Goal: Find specific page/section: Find specific page/section

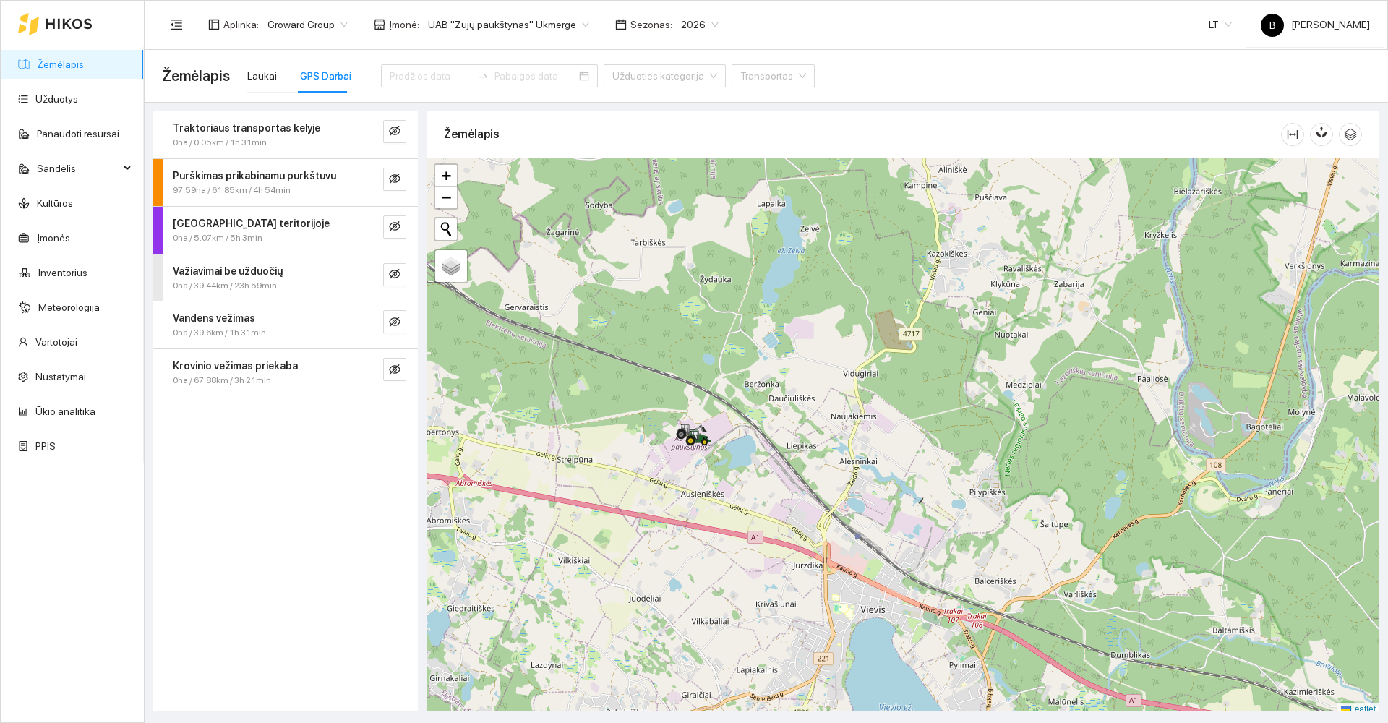
scroll to position [3, 0]
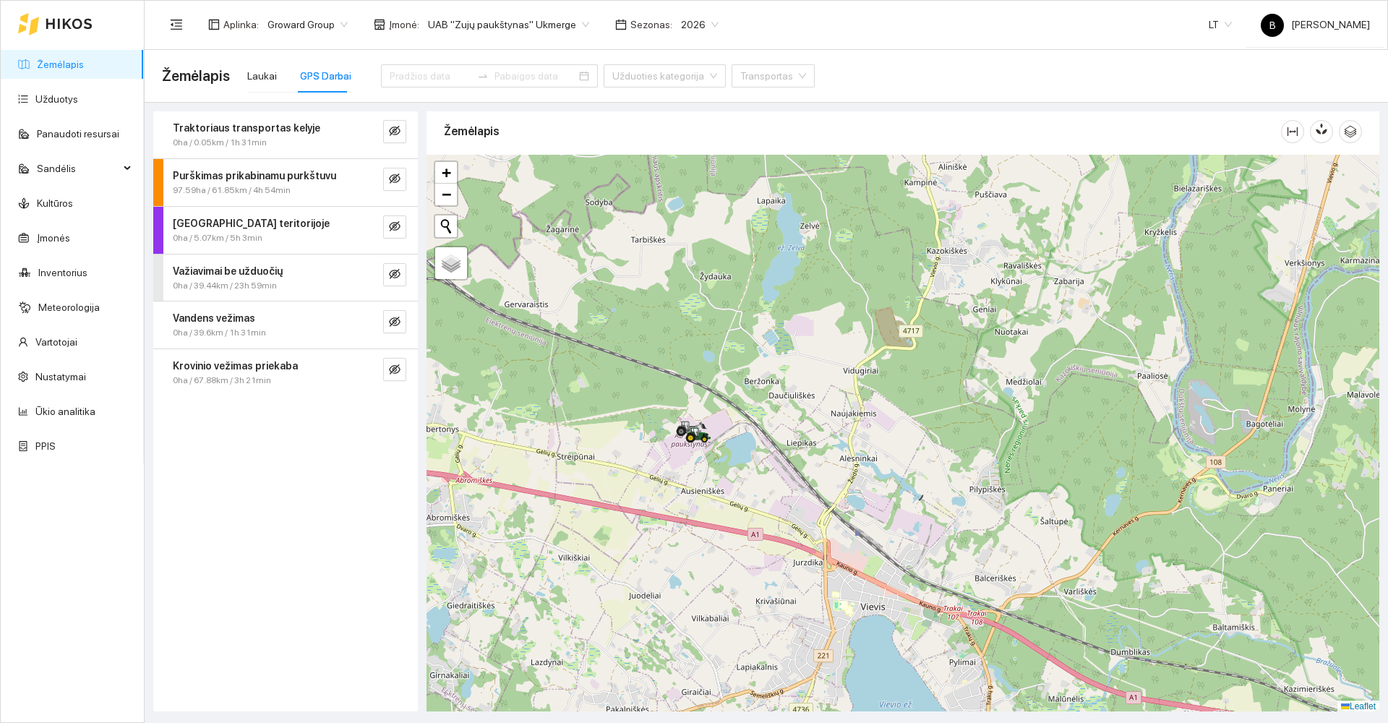
click at [57, 68] on link "Žemėlapis" at bounding box center [60, 65] width 47 height 12
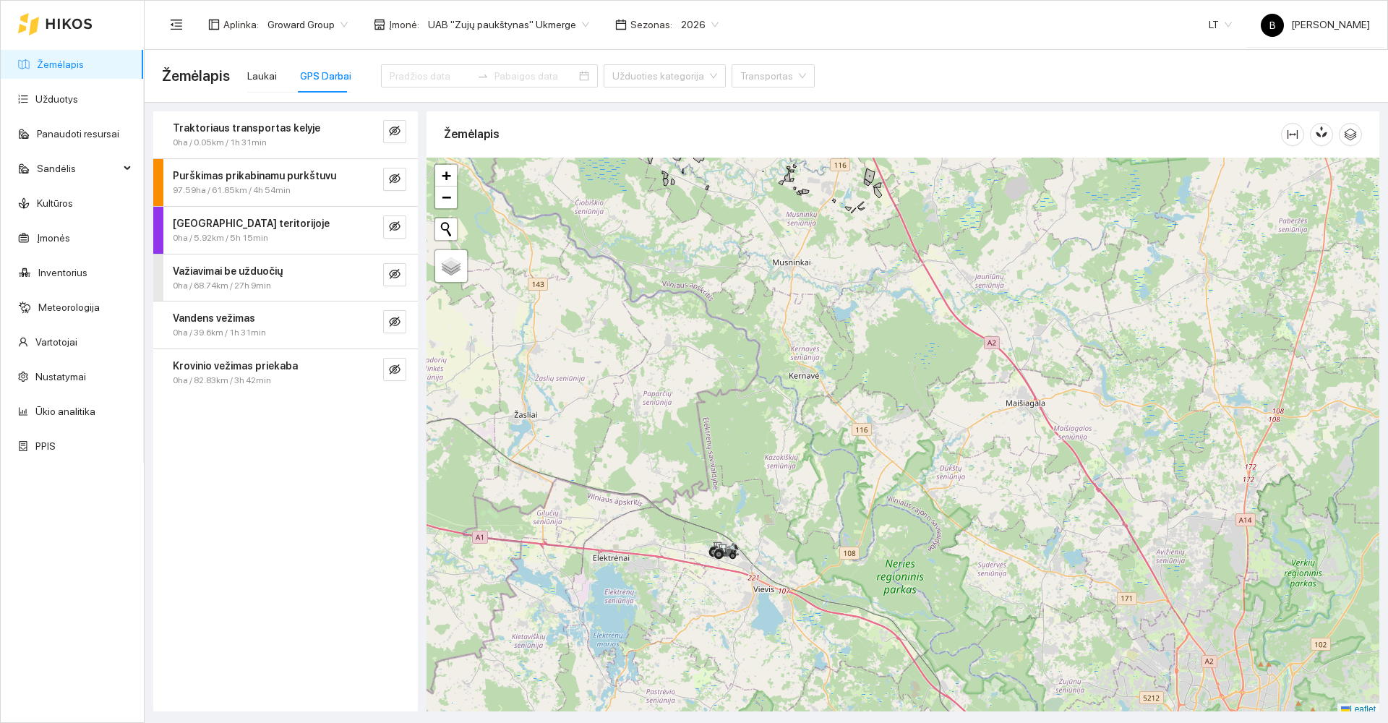
scroll to position [4, 0]
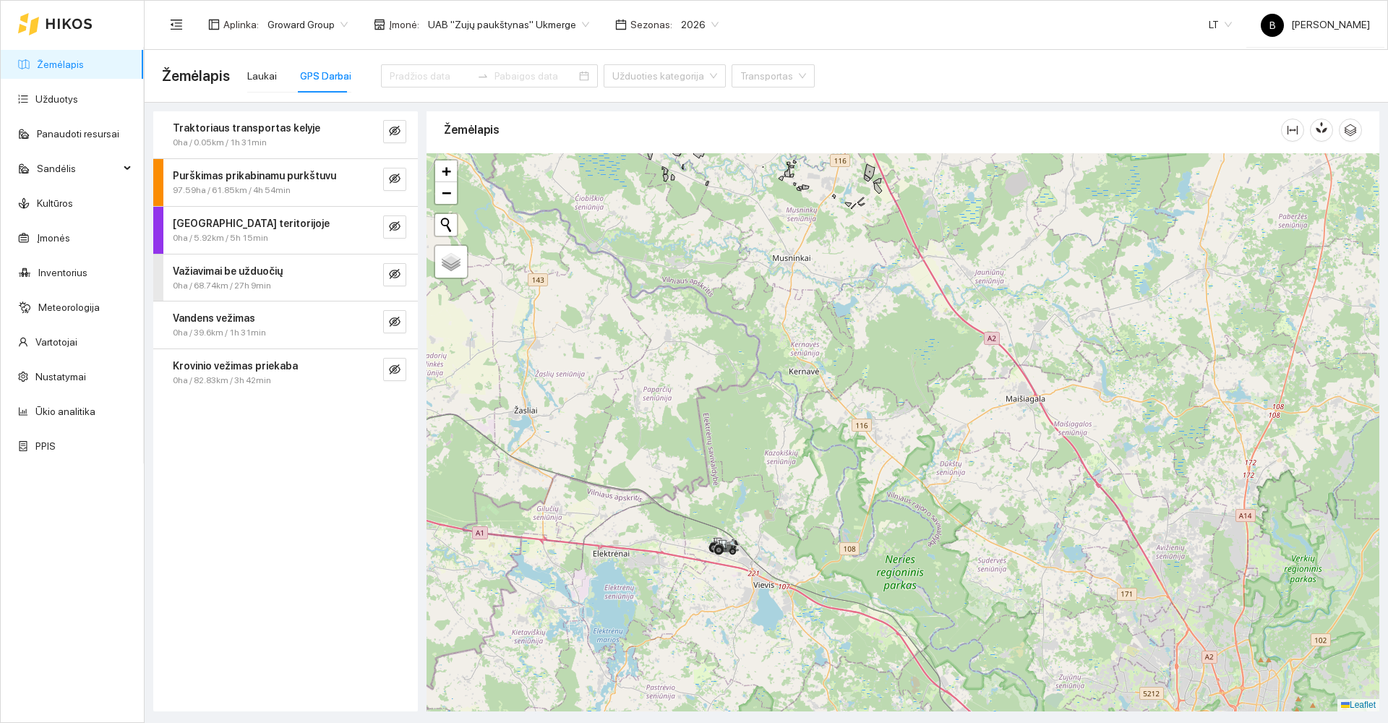
drag, startPoint x: 820, startPoint y: 393, endPoint x: 794, endPoint y: 578, distance: 187.7
click at [794, 578] on div at bounding box center [903, 432] width 953 height 558
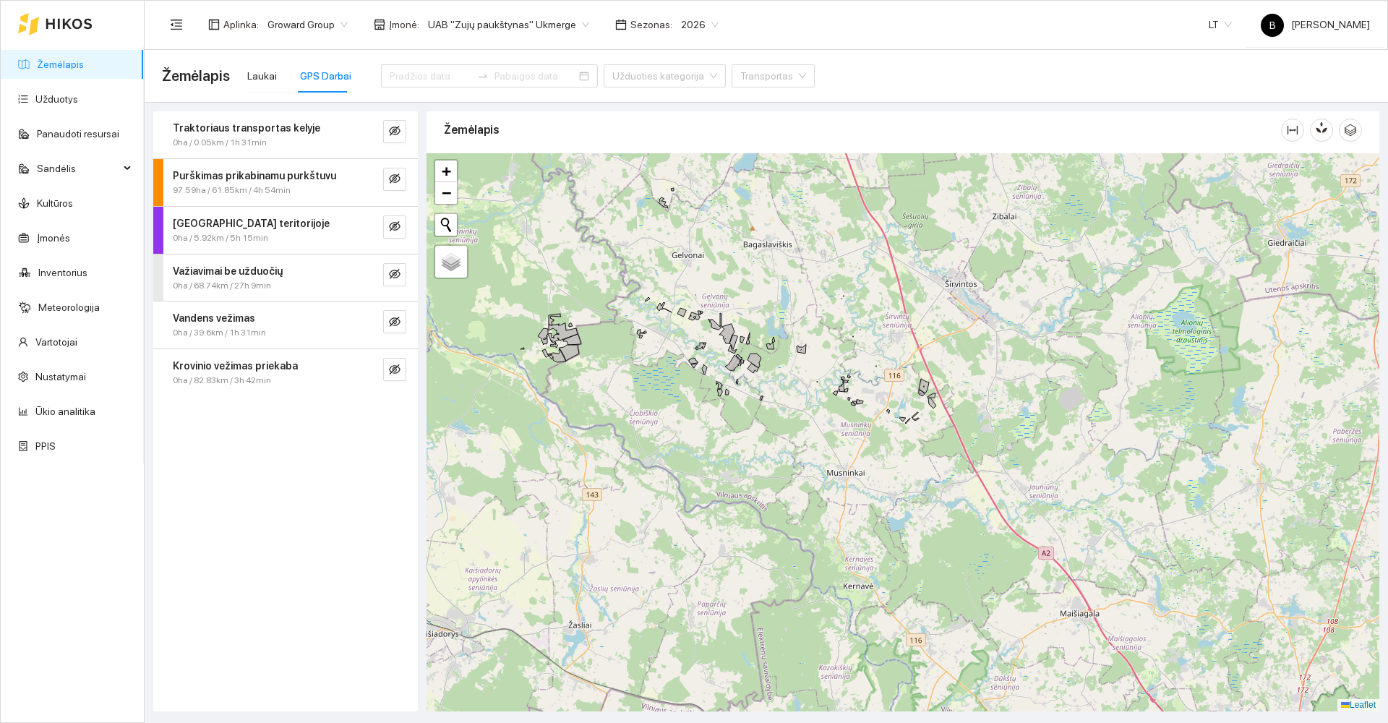
drag, startPoint x: 820, startPoint y: 469, endPoint x: 960, endPoint y: 615, distance: 202.0
click at [960, 615] on div at bounding box center [903, 432] width 953 height 558
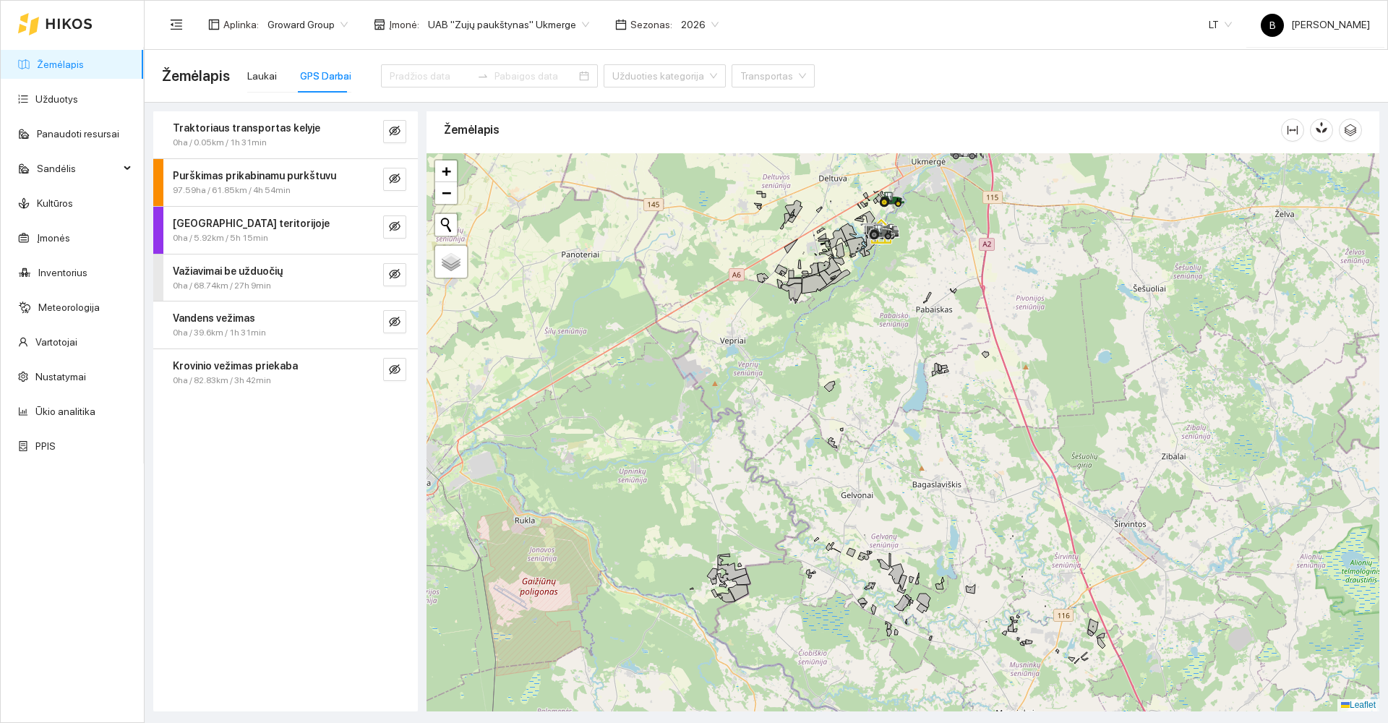
drag, startPoint x: 765, startPoint y: 420, endPoint x: 764, endPoint y: 430, distance: 9.4
click at [767, 436] on div at bounding box center [903, 432] width 953 height 558
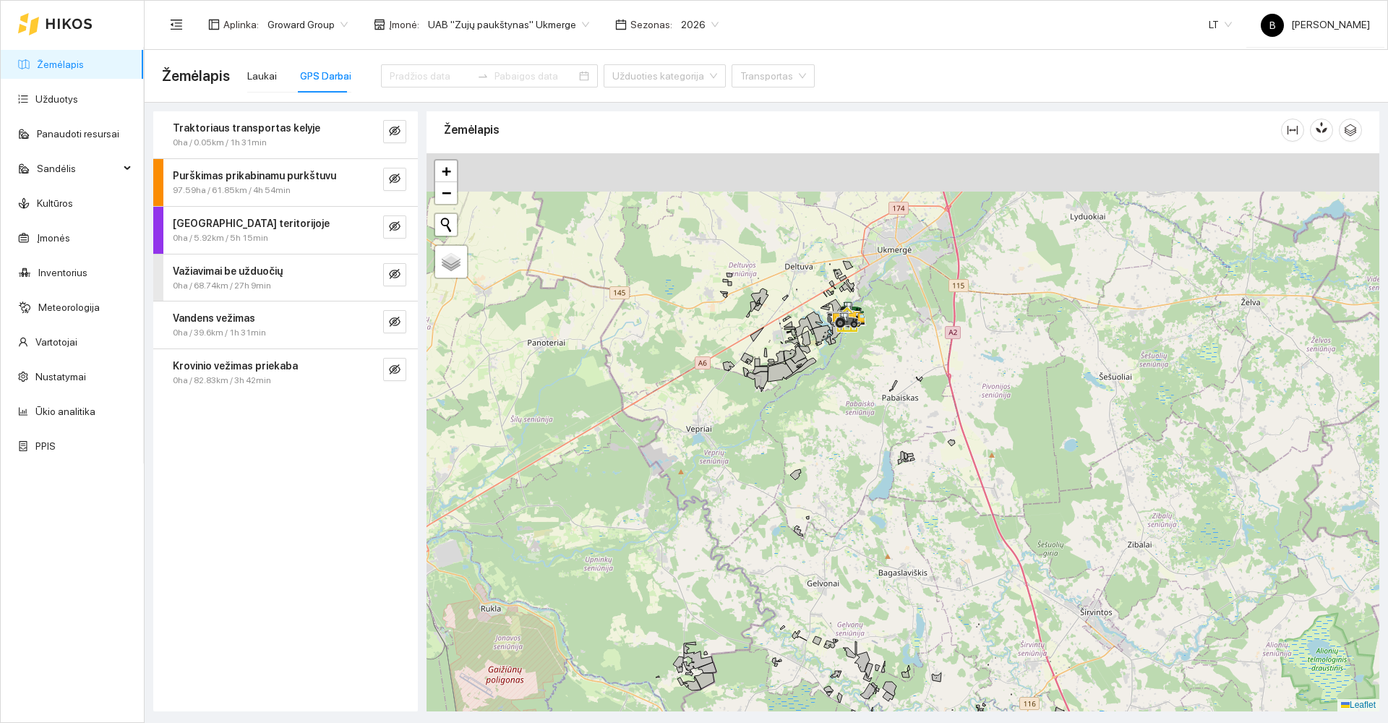
drag, startPoint x: 842, startPoint y: 336, endPoint x: 808, endPoint y: 419, distance: 90.5
click at [808, 419] on div at bounding box center [903, 432] width 953 height 558
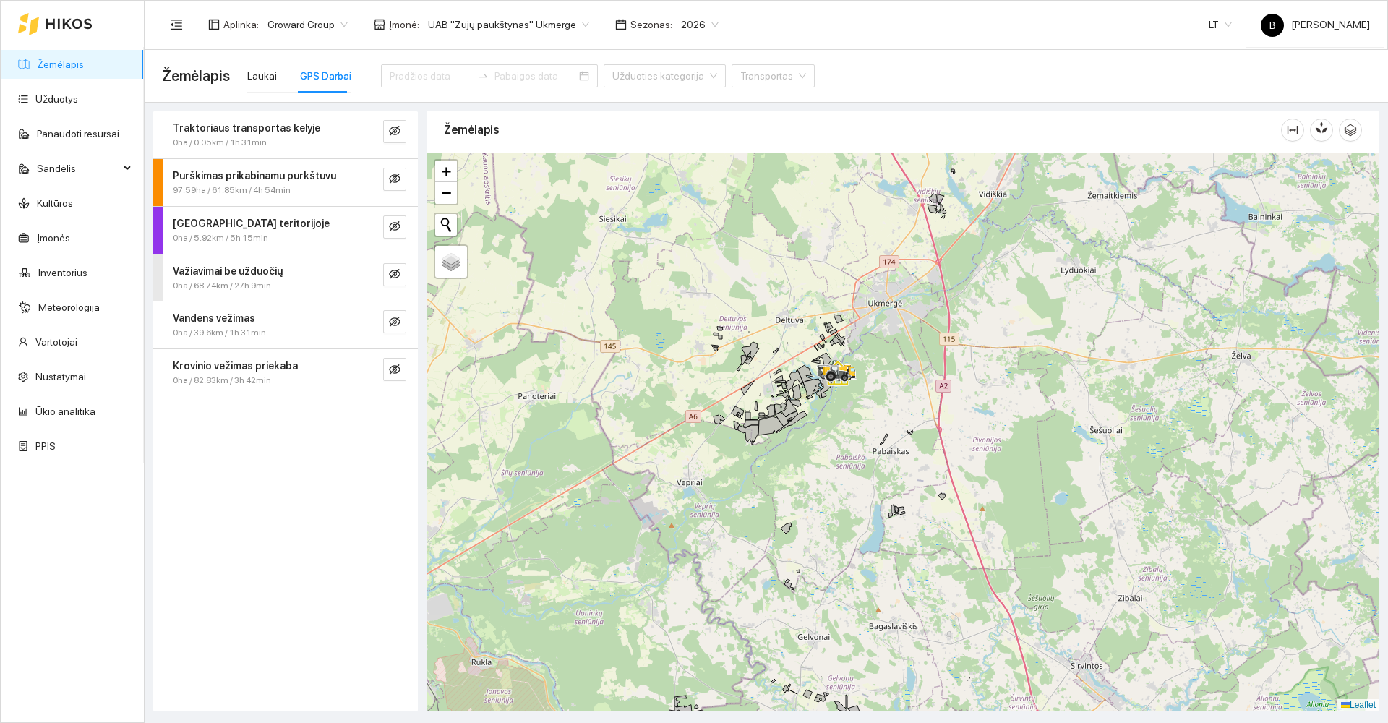
click at [873, 416] on div at bounding box center [903, 432] width 953 height 558
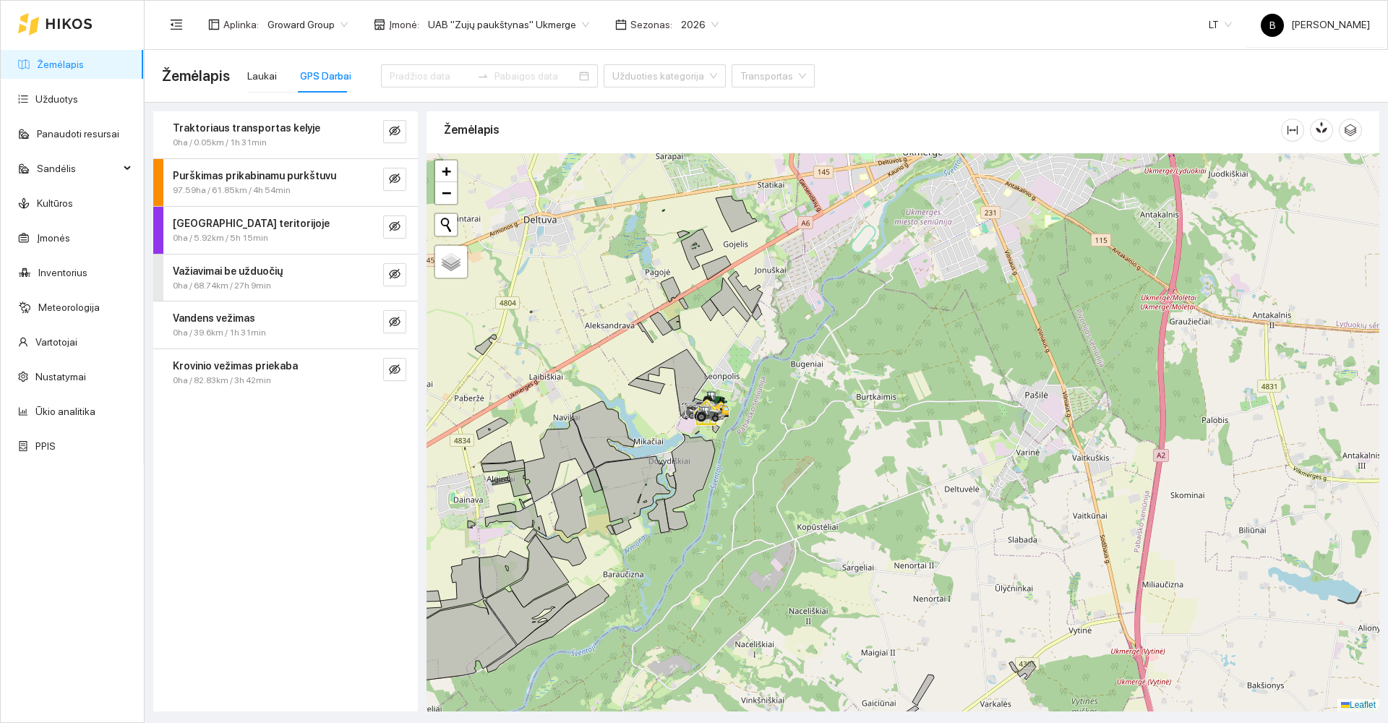
click at [923, 353] on div at bounding box center [903, 432] width 953 height 558
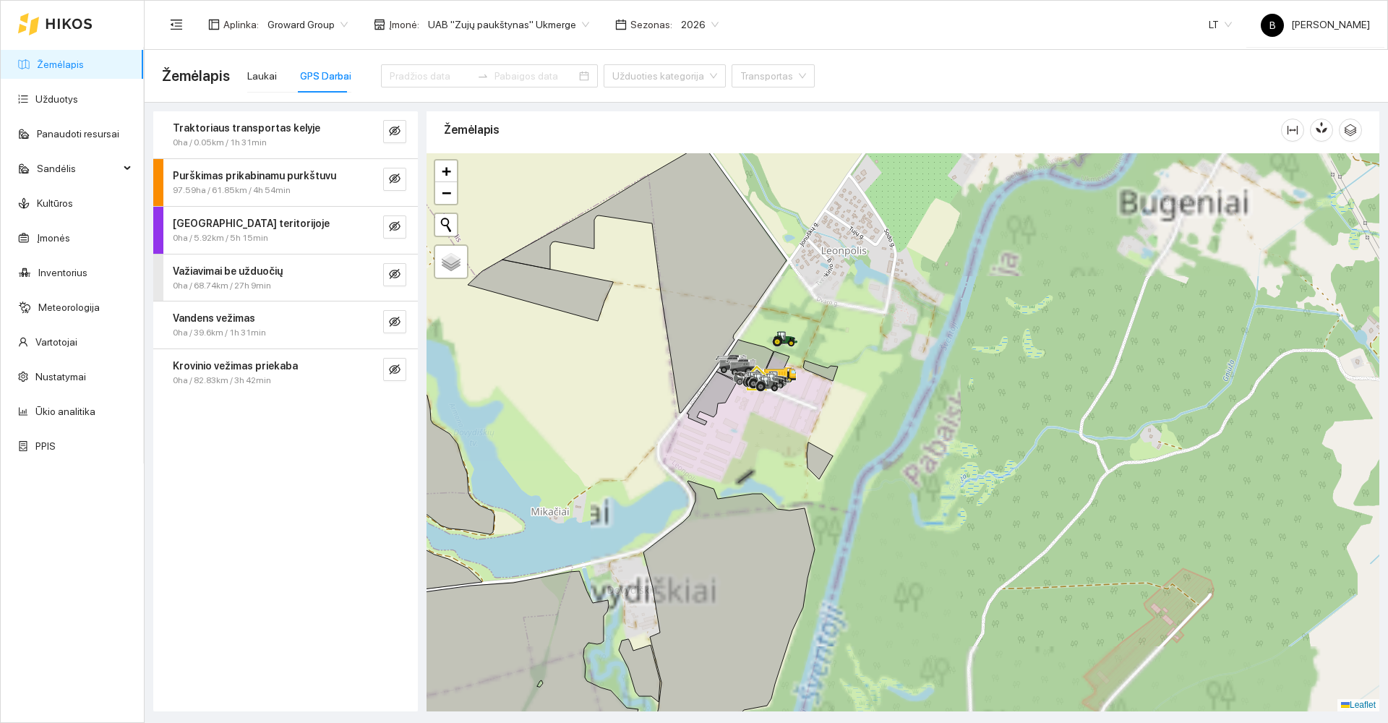
drag, startPoint x: 840, startPoint y: 380, endPoint x: 968, endPoint y: 354, distance: 130.8
click at [968, 354] on div at bounding box center [903, 432] width 953 height 558
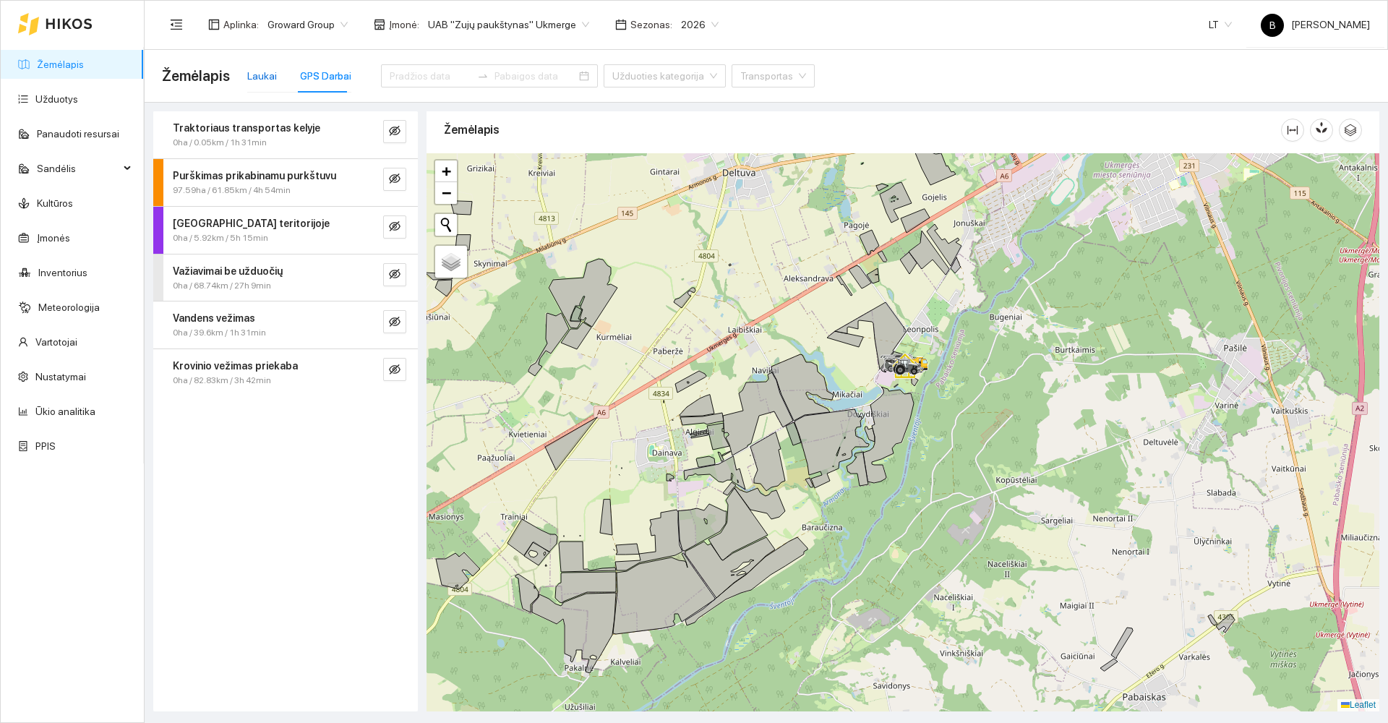
click at [262, 76] on div "Laukai" at bounding box center [262, 76] width 30 height 16
